Goal: Information Seeking & Learning: Learn about a topic

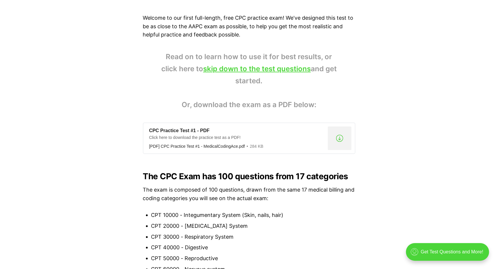
scroll to position [392, 0]
click at [264, 67] on link "skip down to the test questions" at bounding box center [257, 68] width 108 height 9
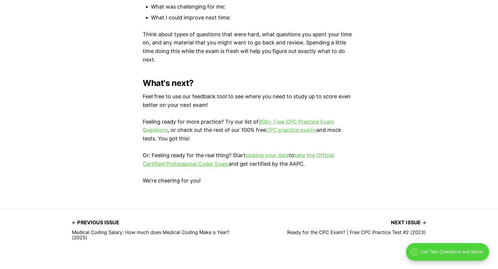
scroll to position [1674, 0]
click at [266, 127] on link "800+ Free CPC Practice Exam Questions" at bounding box center [238, 126] width 191 height 15
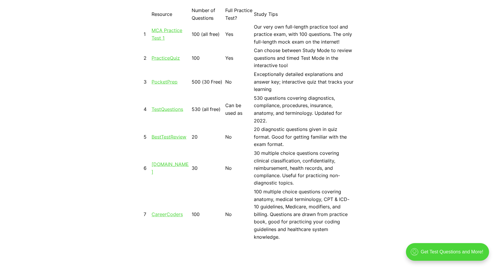
scroll to position [551, 0]
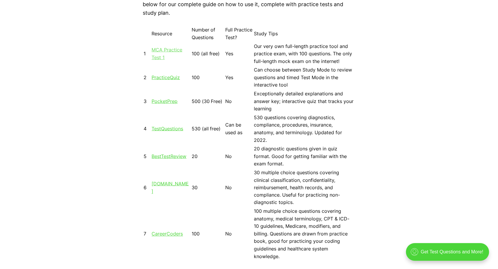
click at [161, 49] on link "MCA Practice Test 1" at bounding box center [167, 54] width 31 height 14
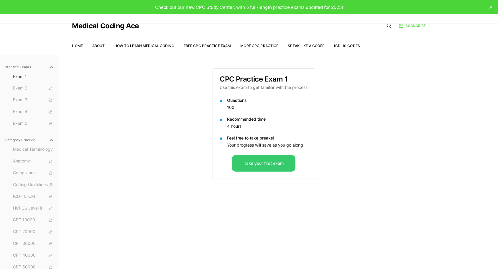
click at [251, 162] on button "Take your first exam" at bounding box center [263, 163] width 63 height 16
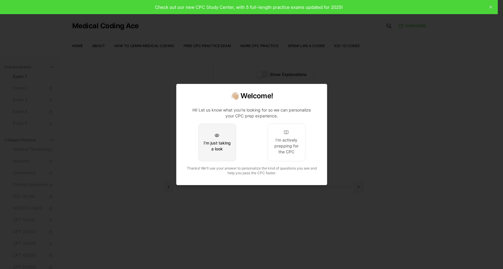
click at [218, 143] on div "I'm just taking a look" at bounding box center [217, 146] width 28 height 12
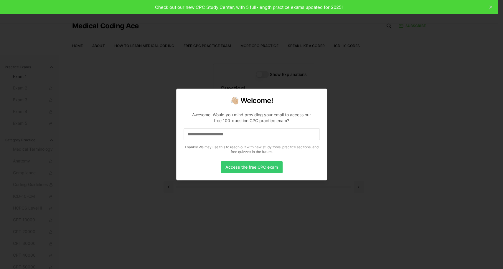
click at [238, 166] on button "Access the free CPC exam" at bounding box center [252, 167] width 62 height 12
click at [249, 134] on input at bounding box center [252, 134] width 136 height 12
click at [221, 136] on input "*" at bounding box center [252, 134] width 136 height 12
